Goal: Transaction & Acquisition: Purchase product/service

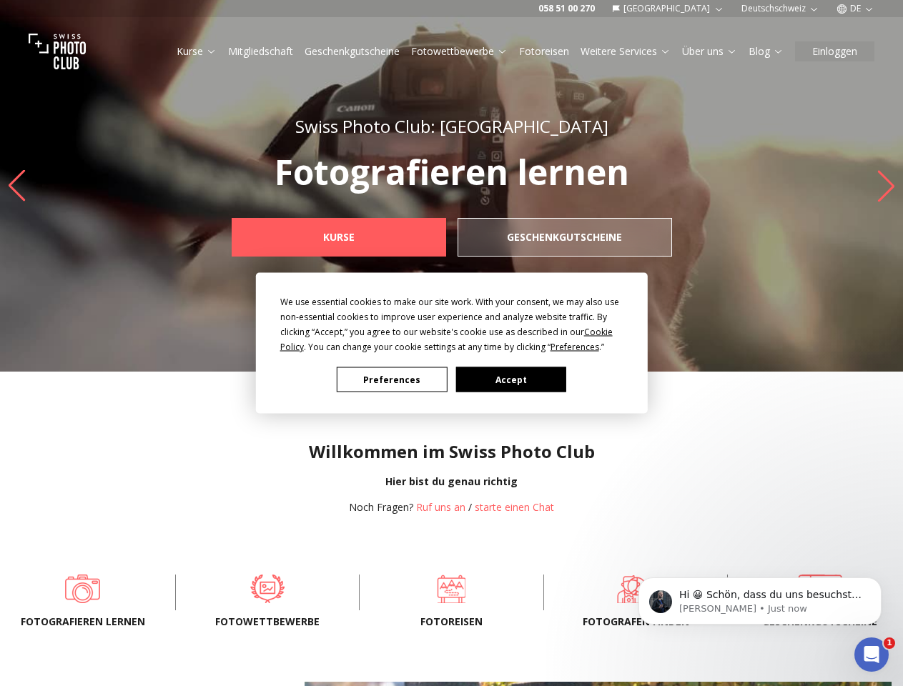
click at [451, 343] on div "We use essential cookies to make our site work. With your consent, we may also …" at bounding box center [451, 325] width 343 height 60
click at [448, 340] on div "We use essential cookies to make our site work. With your consent, we may also …" at bounding box center [451, 325] width 343 height 60
click at [575, 347] on span "Preferences" at bounding box center [575, 347] width 49 height 12
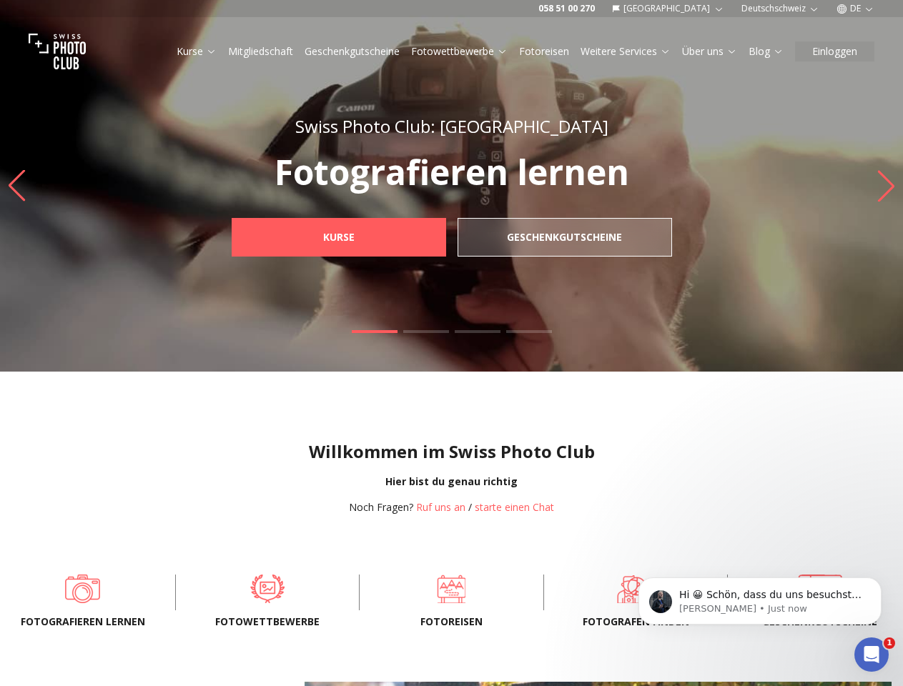
click at [392, 380] on div "Willkommen im Swiss Photo Club Hier bist du genau richtig Noch Fragen? Ruf uns …" at bounding box center [451, 466] width 903 height 189
click at [511, 380] on div "Willkommen im Swiss Photo Club Hier bist du genau richtig Noch Fragen? Ruf uns …" at bounding box center [451, 466] width 903 height 189
click at [760, 601] on p "Hi 😀 Schön, dass du uns besuchst. Stell' uns gerne jederzeit Fragen oder hinter…" at bounding box center [771, 595] width 184 height 14
click at [885, 582] on span at bounding box center [820, 589] width 138 height 29
click at [872, 655] on icon "Open Intercom Messenger" at bounding box center [872, 656] width 24 height 24
